Goal: Complete application form

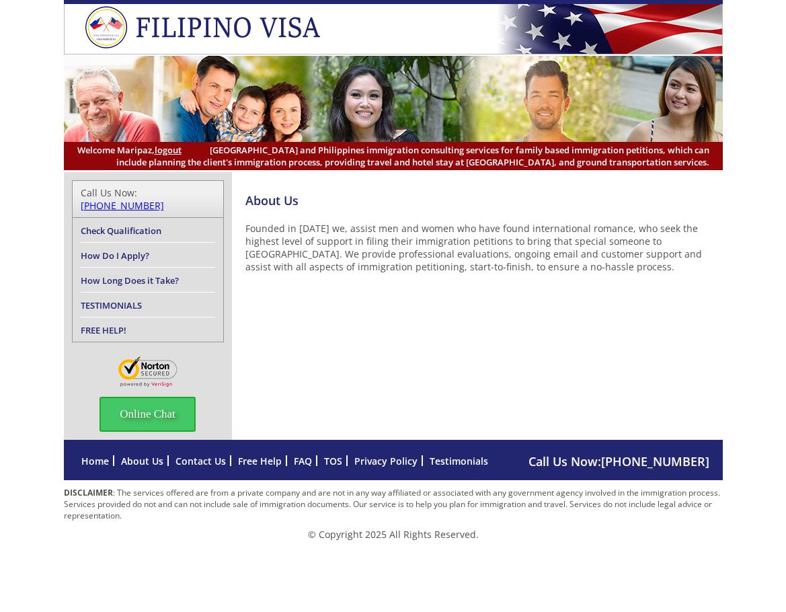
click at [155, 225] on link "Check Qualification" at bounding box center [121, 231] width 81 height 12
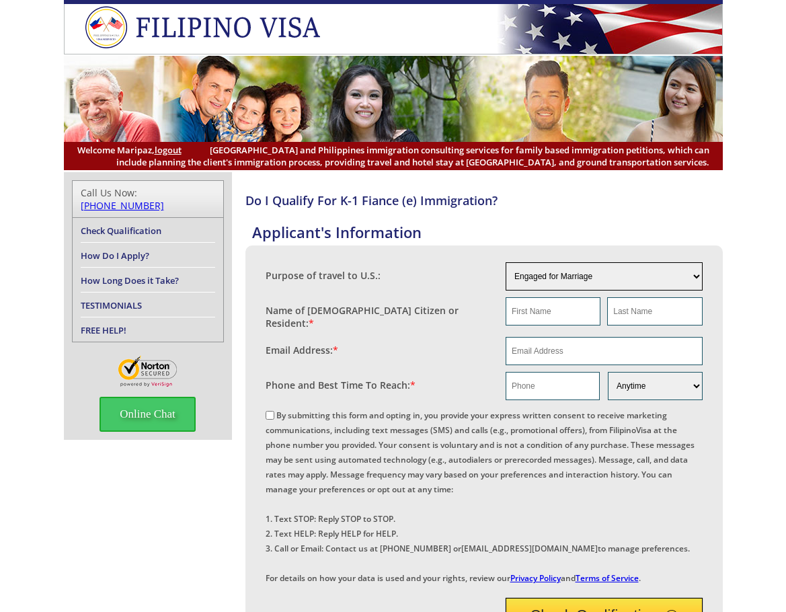
click at [579, 276] on select "Engaged for Marriage Already Married to U.S. Citizen / Resident For Short Term …" at bounding box center [604, 276] width 197 height 28
select select "3"
click at [506, 262] on select "Engaged for Marriage Already Married to U.S. Citizen / Resident For Short Term …" at bounding box center [604, 276] width 197 height 28
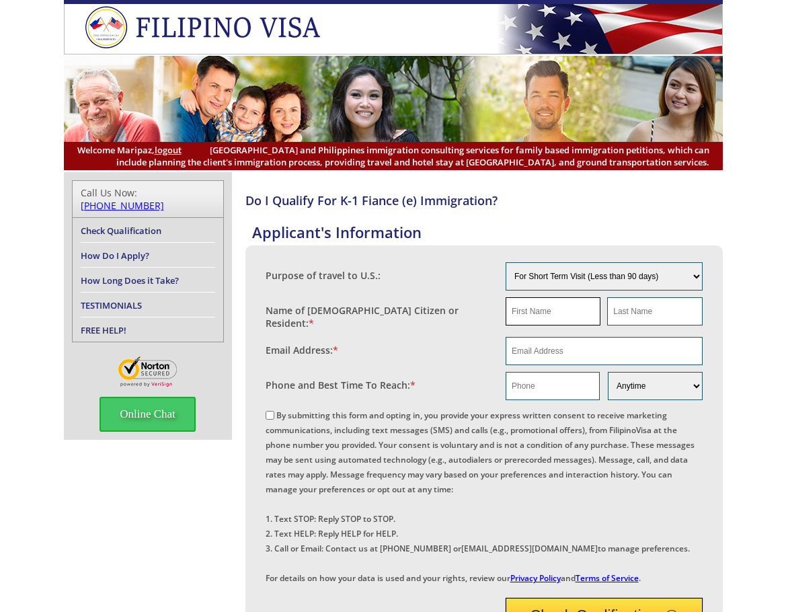
click at [557, 312] on input "text" at bounding box center [553, 311] width 95 height 28
type input "Maripaz"
click at [633, 310] on input "text" at bounding box center [654, 311] width 95 height 28
type input "Tandoc"
click at [593, 348] on input "email" at bounding box center [604, 351] width 197 height 28
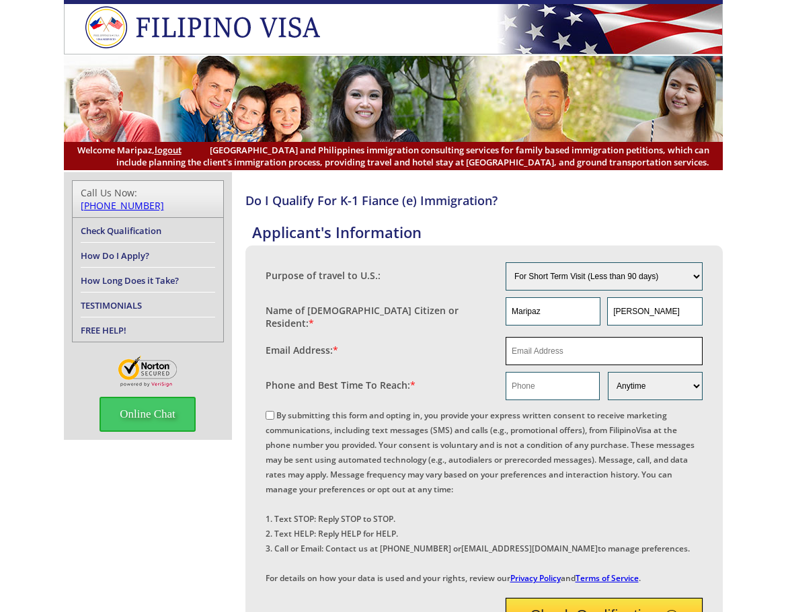
type input "maripaztandoc41s@gmail.com"
click at [581, 376] on input "text" at bounding box center [553, 386] width 94 height 28
click at [629, 380] on select "Morning Afternoon Evening Weekend Anytime" at bounding box center [655, 386] width 94 height 28
select select "Morning"
click at [608, 372] on select "Morning Afternoon Evening Weekend Anytime" at bounding box center [655, 386] width 94 height 28
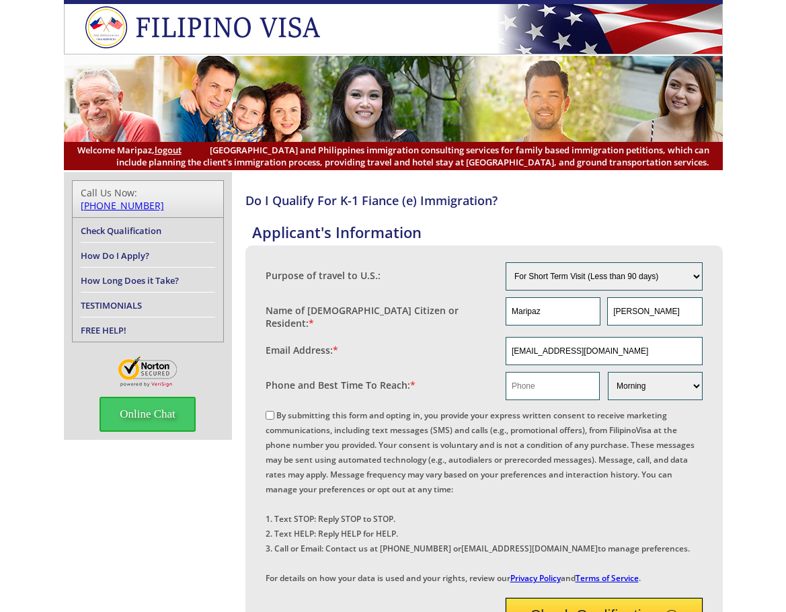
click at [639, 403] on fieldset "By submitting this form and opting in, you provide your express written consent…" at bounding box center [484, 495] width 437 height 184
click at [554, 376] on input "text" at bounding box center [553, 386] width 94 height 28
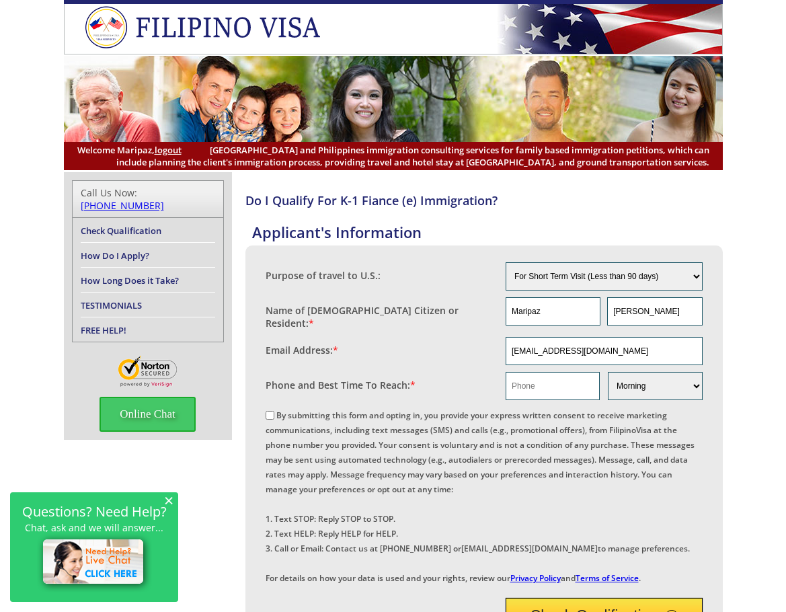
click at [270, 411] on input "By submitting this form and opting in, you provide your express written consent…" at bounding box center [270, 415] width 9 height 9
checkbox input "true"
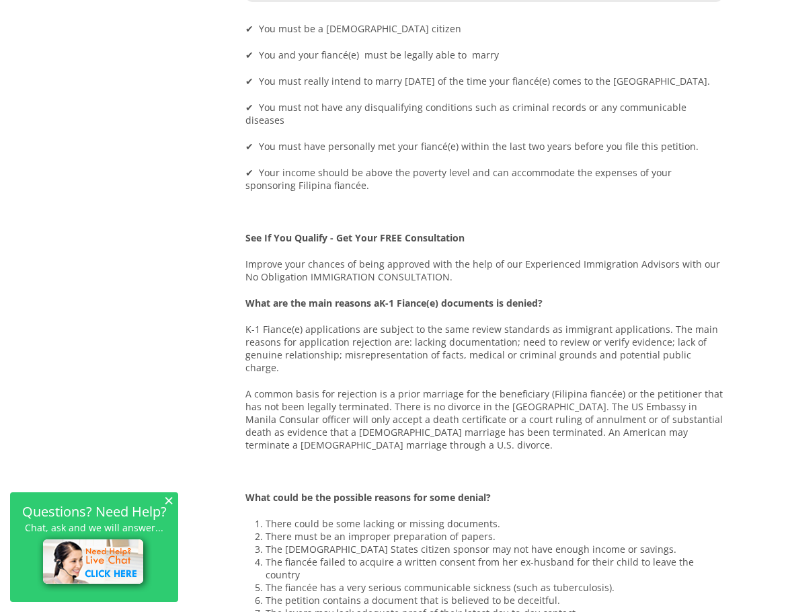
scroll to position [322, 0]
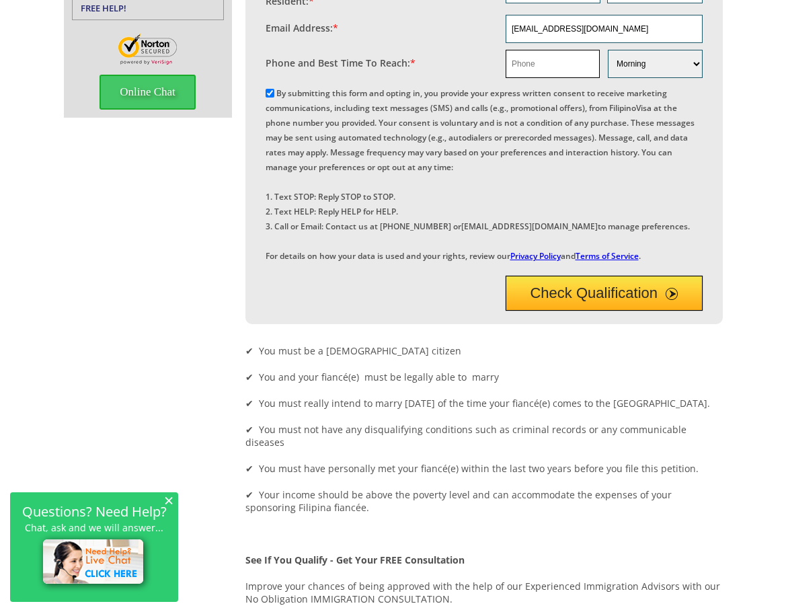
click at [563, 59] on input "text" at bounding box center [553, 64] width 94 height 28
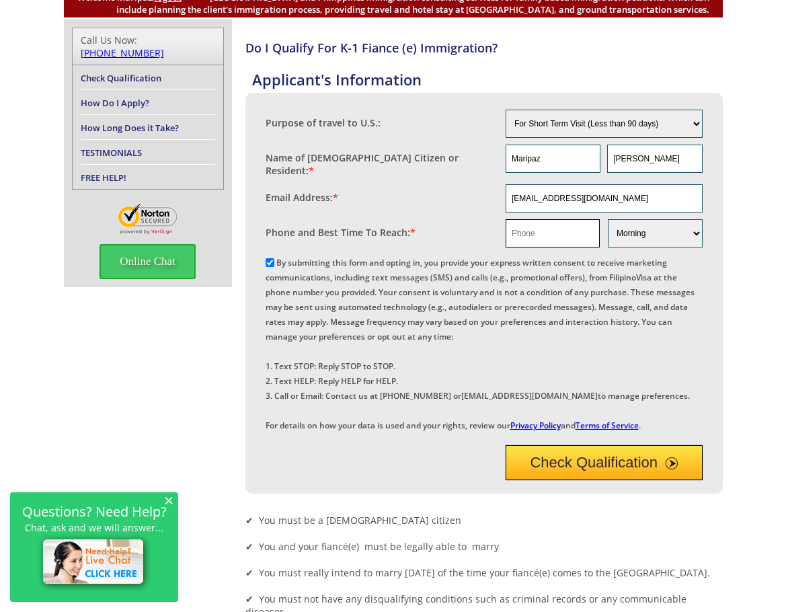
scroll to position [98, 0]
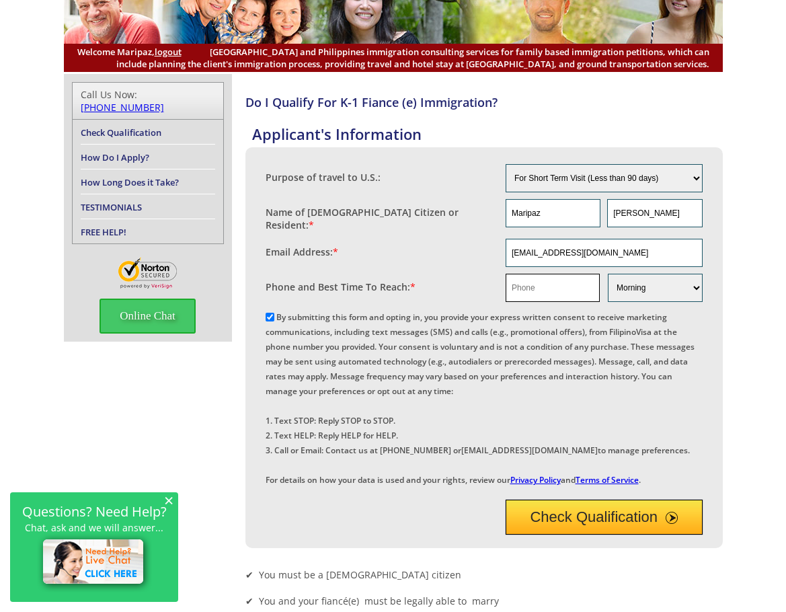
click at [545, 282] on input "text" at bounding box center [553, 288] width 94 height 28
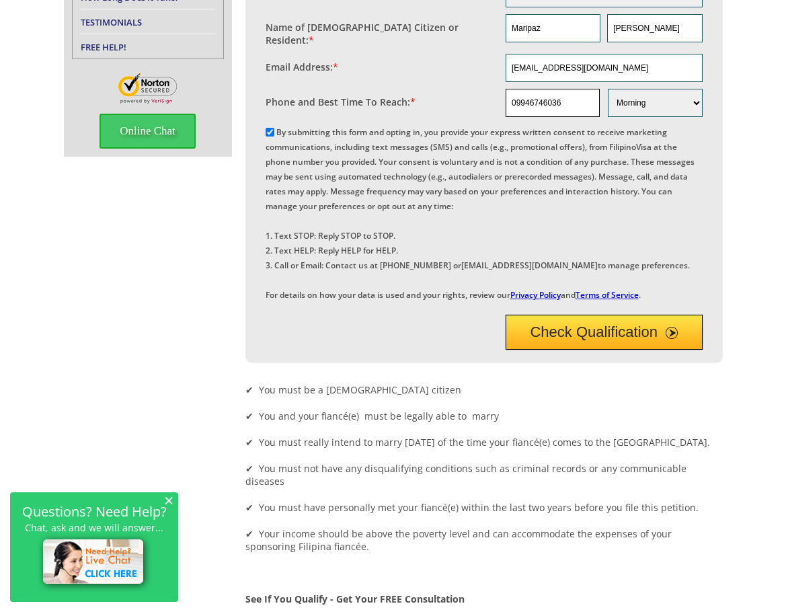
scroll to position [322, 0]
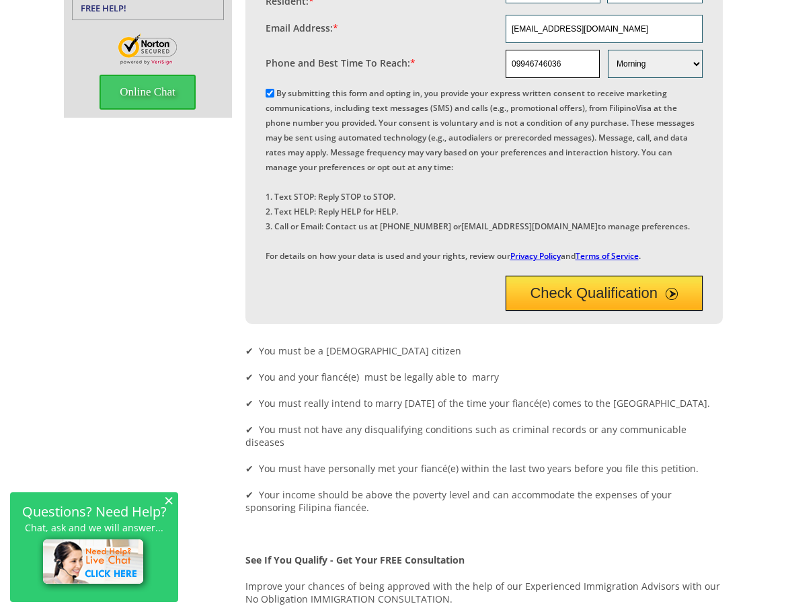
type input "09946746036"
click at [591, 311] on button "Check Qualification" at bounding box center [604, 293] width 197 height 35
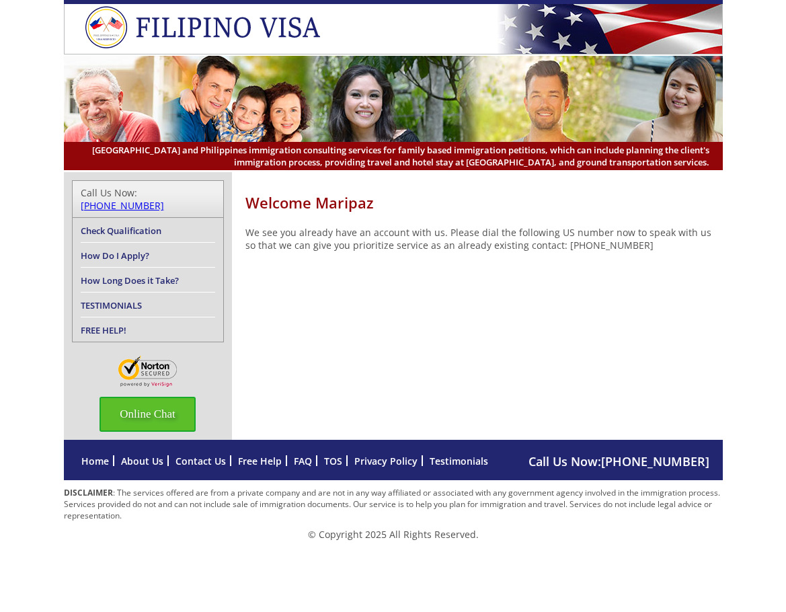
click at [163, 397] on span "Online Chat" at bounding box center [147, 414] width 96 height 35
click at [124, 400] on span "Online Chat" at bounding box center [147, 414] width 96 height 35
click at [762, 276] on img at bounding box center [764, 275] width 4 height 11
click at [124, 225] on link "Check Qualification" at bounding box center [121, 231] width 81 height 12
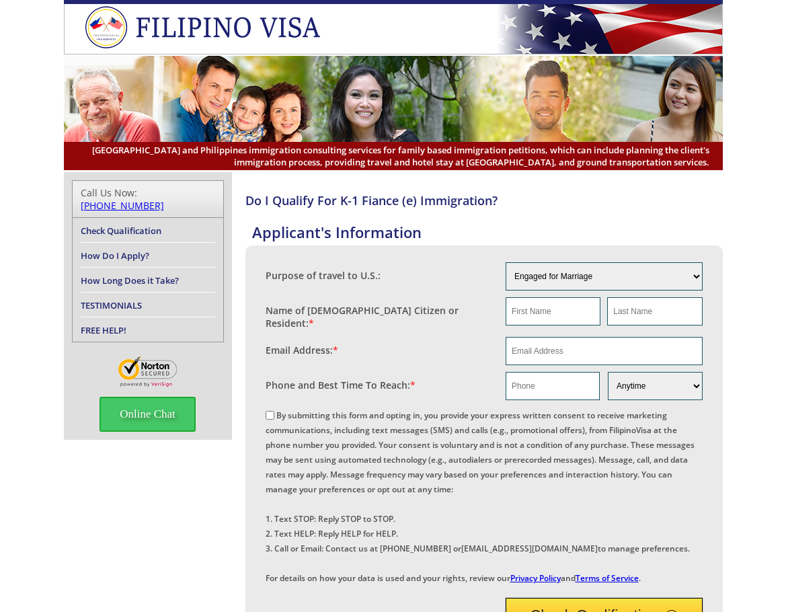
click at [111, 249] on link "How Do I Apply?" at bounding box center [115, 255] width 69 height 12
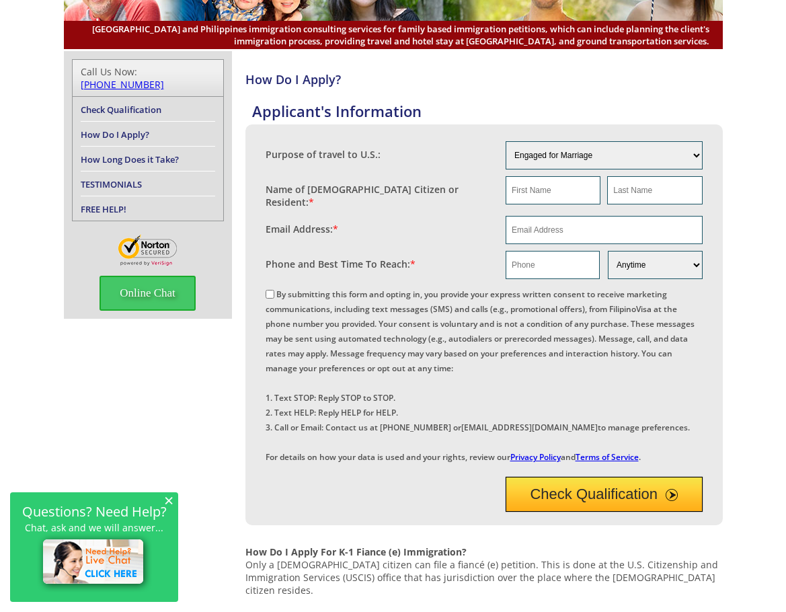
scroll to position [224, 0]
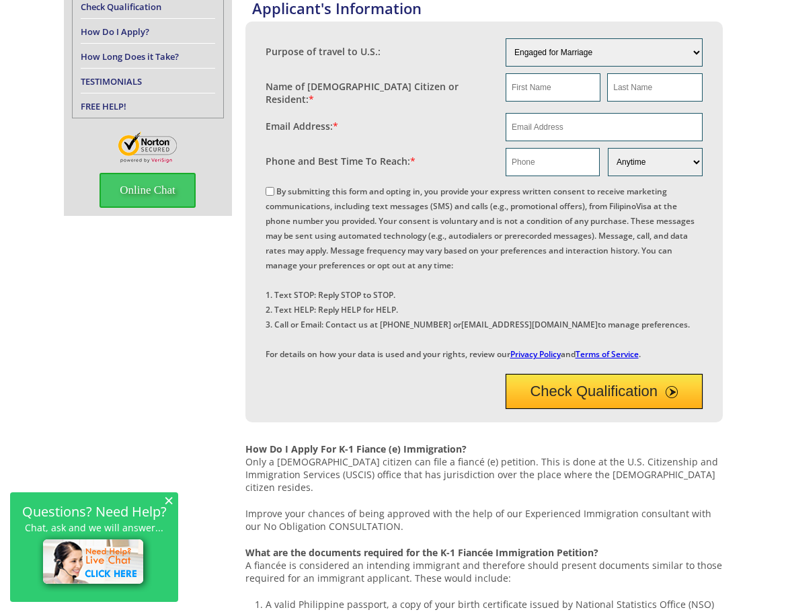
click at [116, 569] on img at bounding box center [94, 562] width 115 height 59
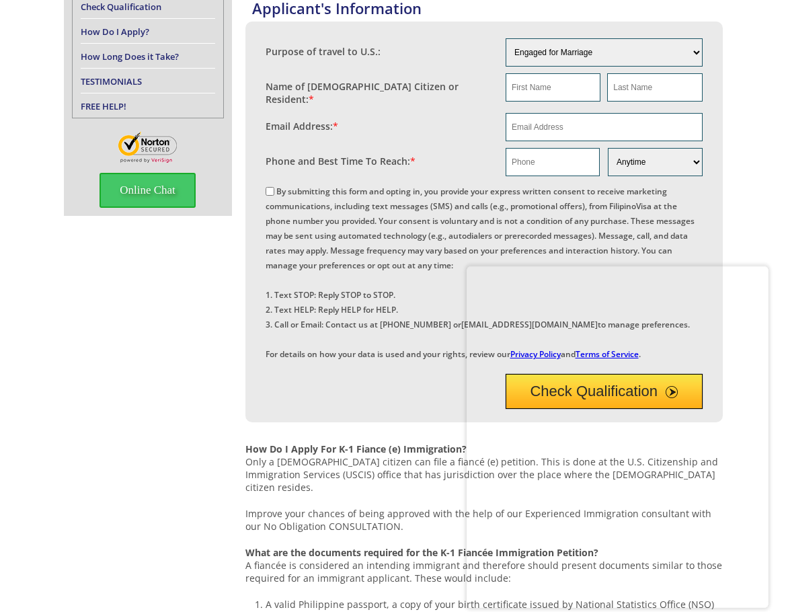
click at [762, 275] on img at bounding box center [764, 275] width 4 height 11
